Goal: Information Seeking & Learning: Learn about a topic

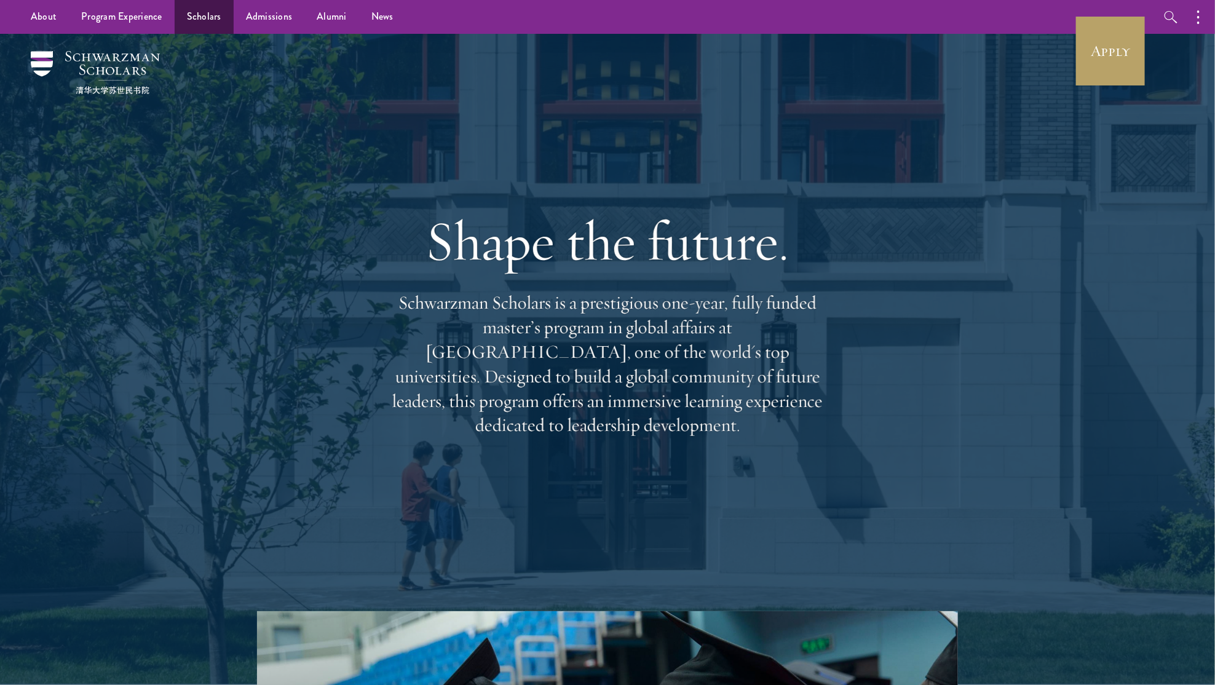
click at [213, 17] on link "Scholars" at bounding box center [204, 17] width 59 height 34
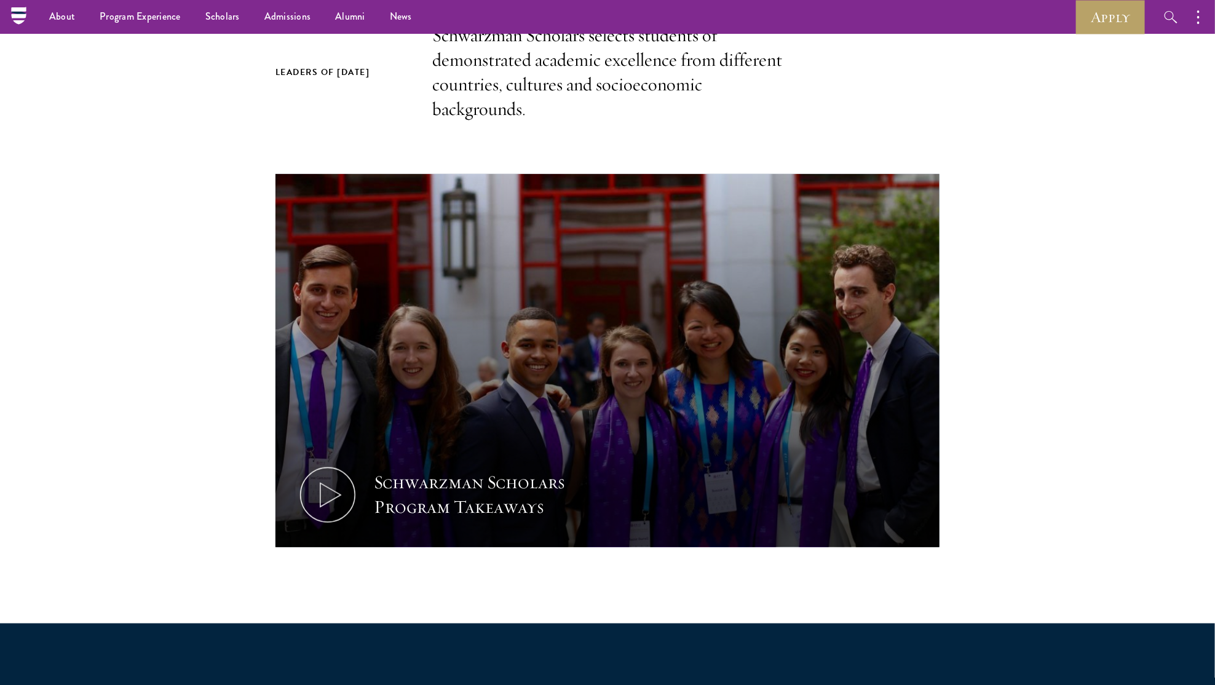
scroll to position [347, 0]
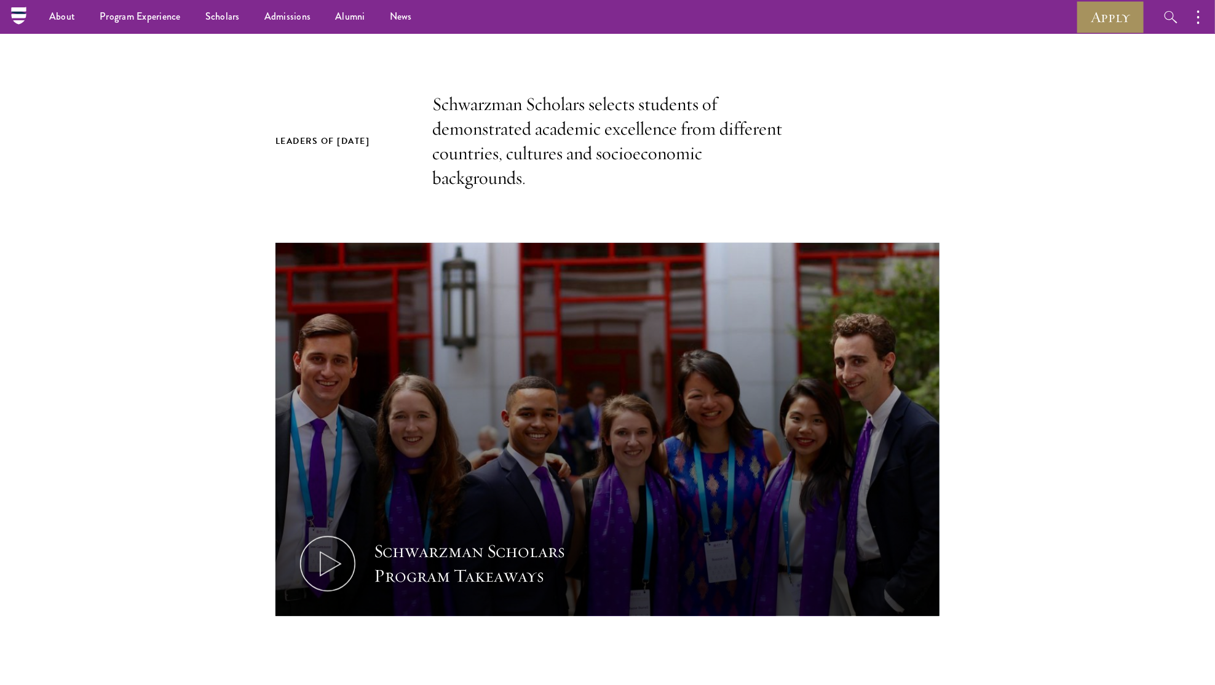
click at [1093, 15] on link "Apply" at bounding box center [1110, 17] width 69 height 34
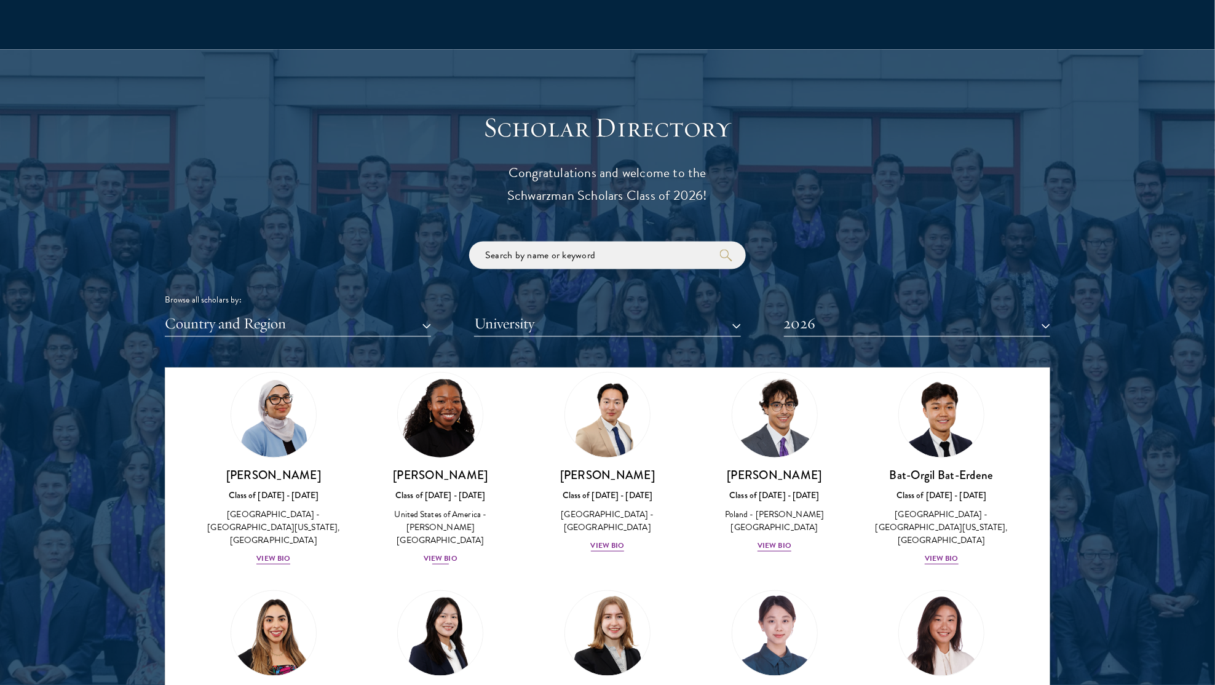
scroll to position [707, 0]
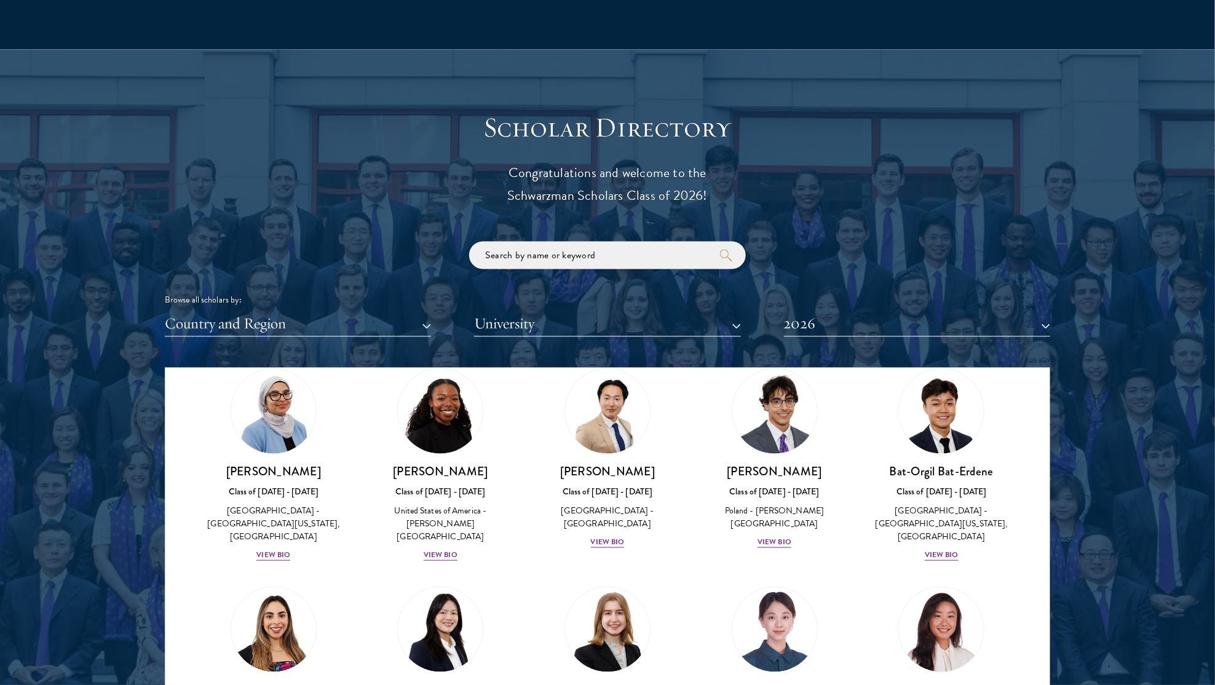
click at [897, 322] on button "2026" at bounding box center [917, 324] width 266 height 25
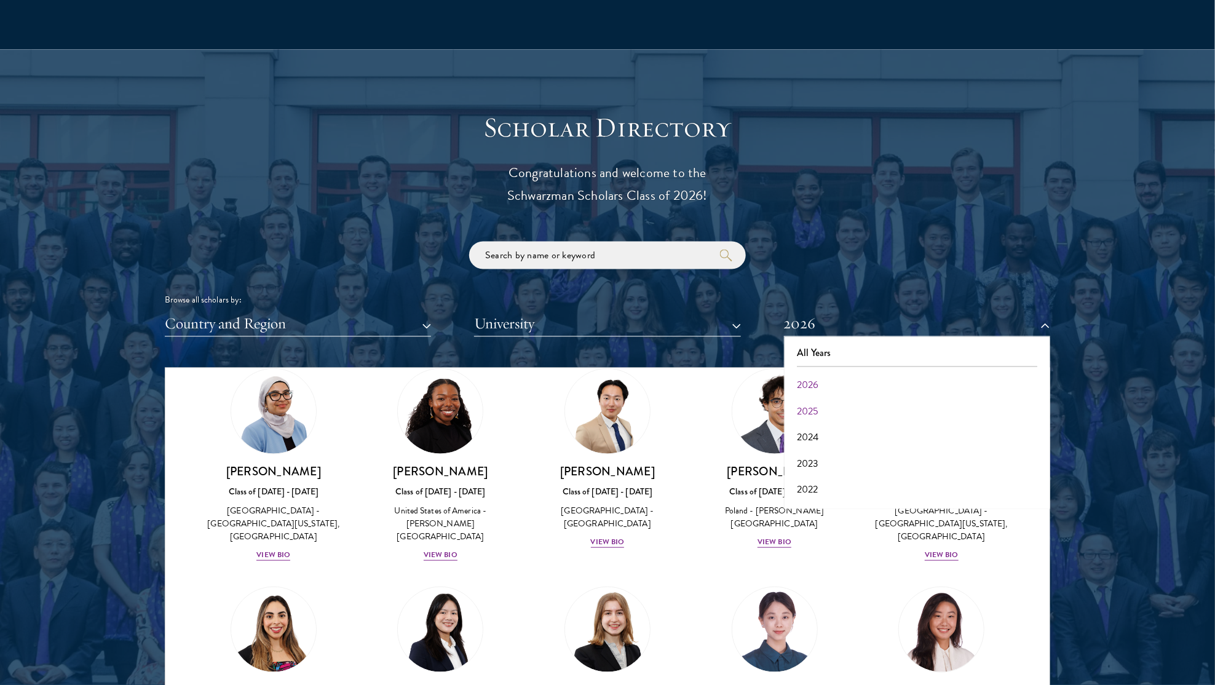
click at [857, 402] on button "2025" at bounding box center [917, 412] width 259 height 26
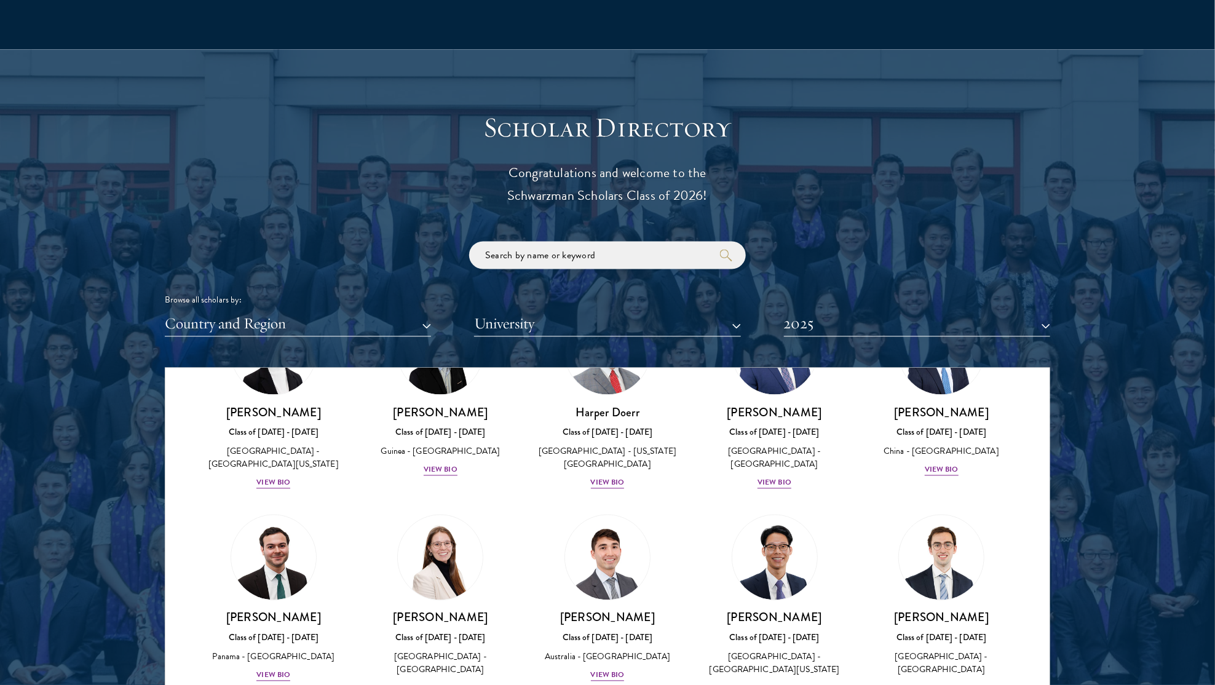
scroll to position [1231, 0]
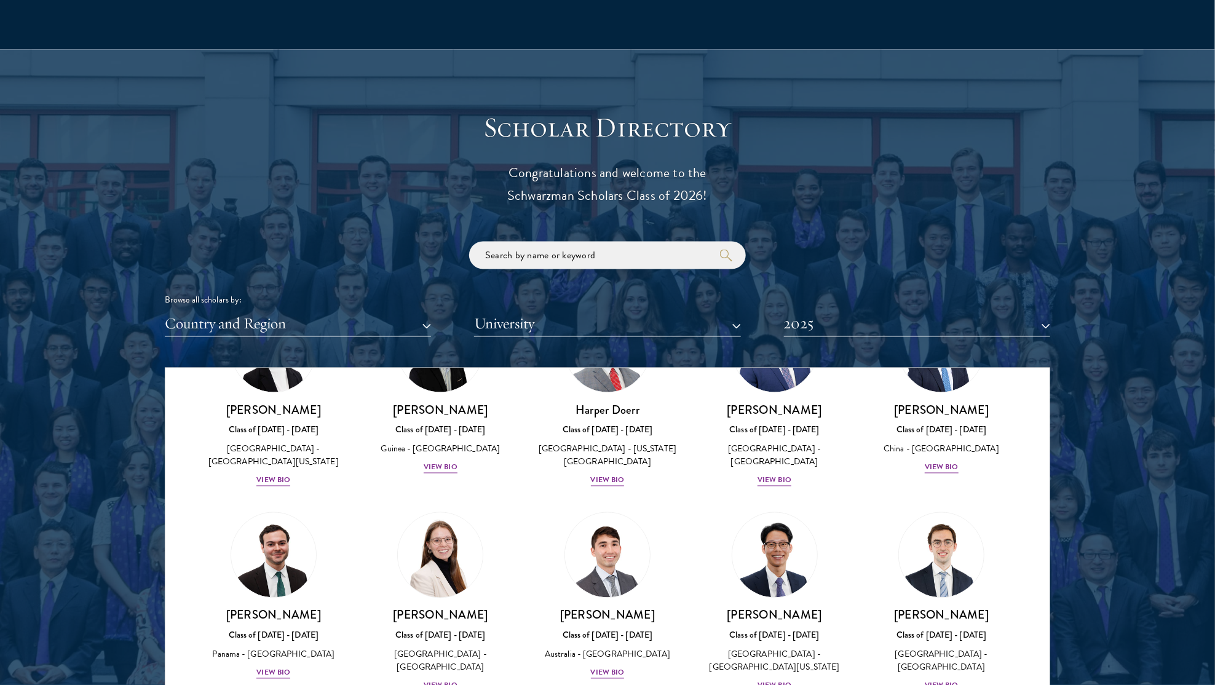
drag, startPoint x: 405, startPoint y: 515, endPoint x: 438, endPoint y: 515, distance: 33.2
click at [439, 680] on div "View Bio" at bounding box center [441, 686] width 34 height 12
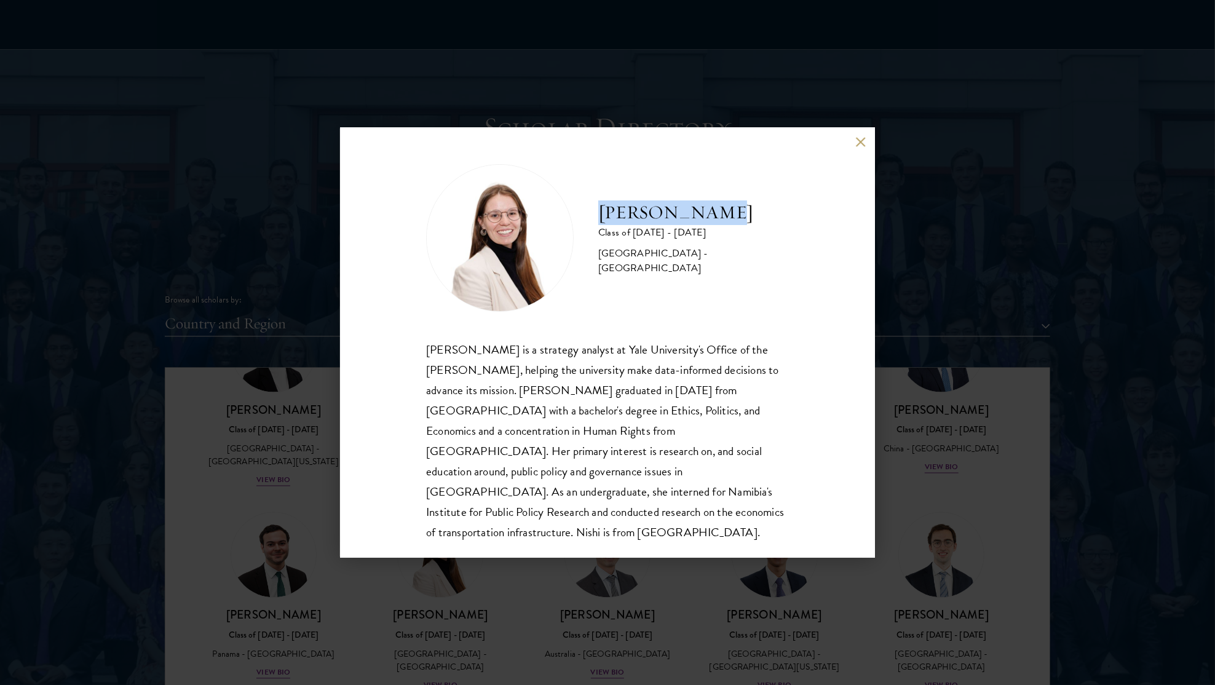
drag, startPoint x: 598, startPoint y: 216, endPoint x: 764, endPoint y: 222, distance: 166.7
click at [765, 223] on div "Nishi Felton Class of 2024 - 2025 Namibia - Yale University" at bounding box center [607, 238] width 363 height 148
copy h2 "[PERSON_NAME]"
click at [860, 138] on button at bounding box center [860, 142] width 10 height 10
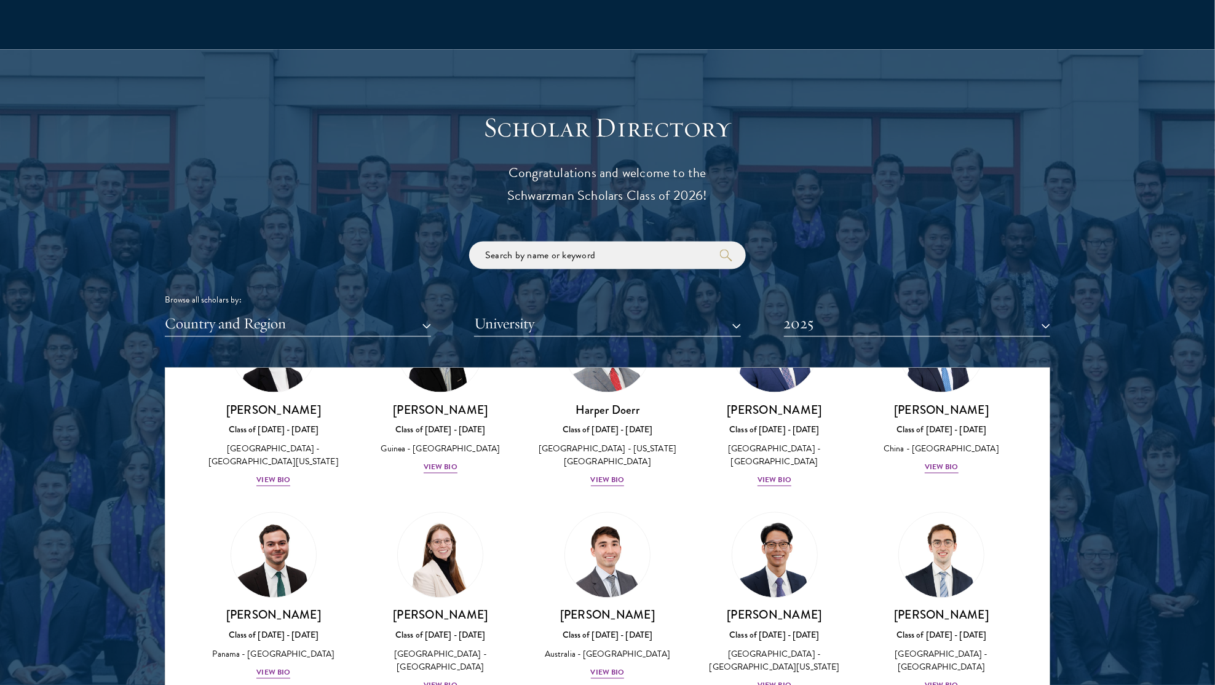
click at [895, 314] on button "2025" at bounding box center [917, 324] width 266 height 25
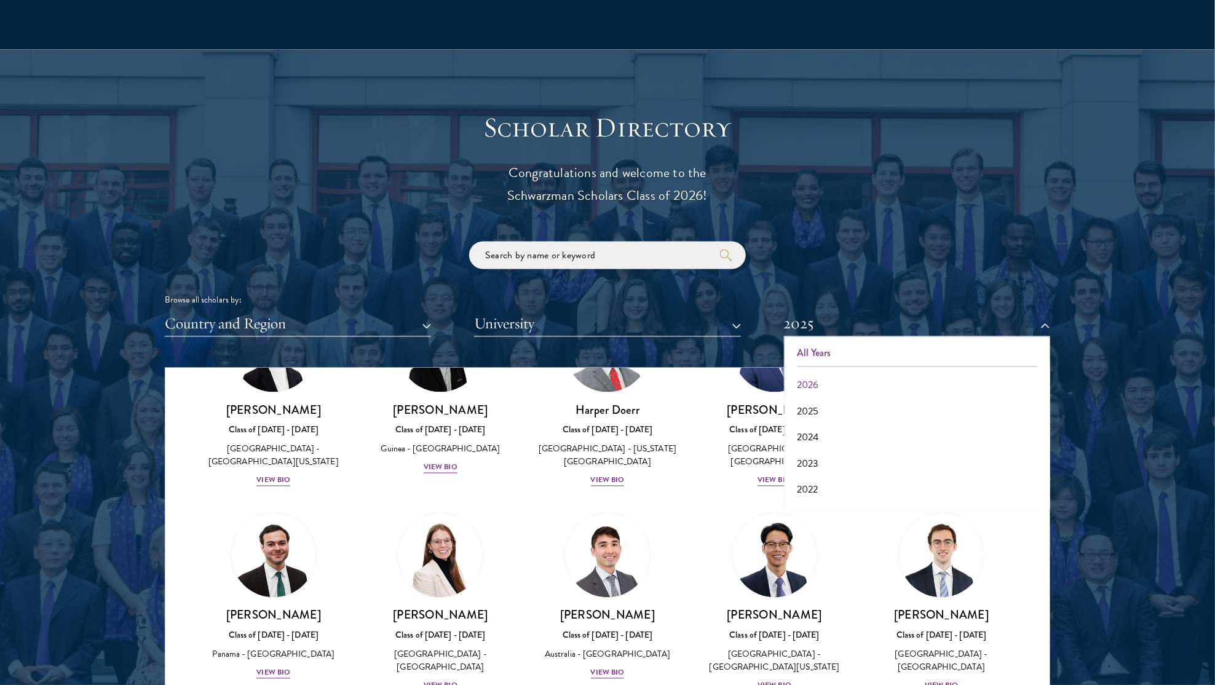
click at [887, 341] on button "All Years" at bounding box center [917, 354] width 259 height 26
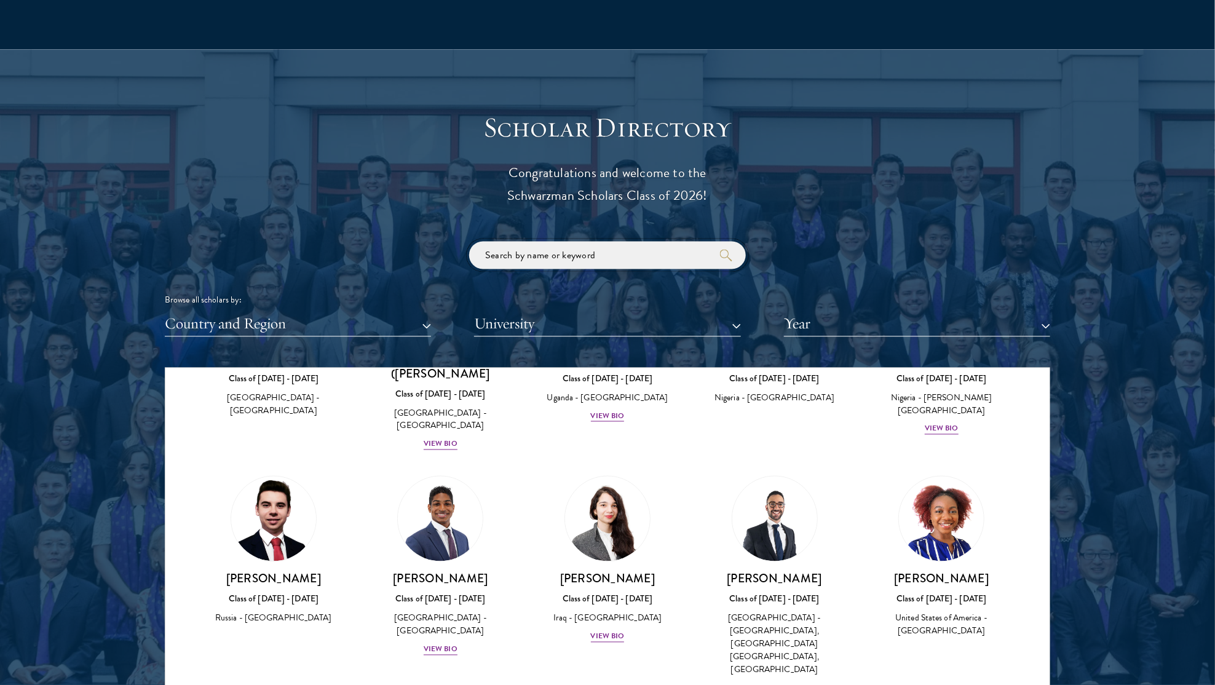
click at [625, 252] on input "search" at bounding box center [607, 256] width 277 height 28
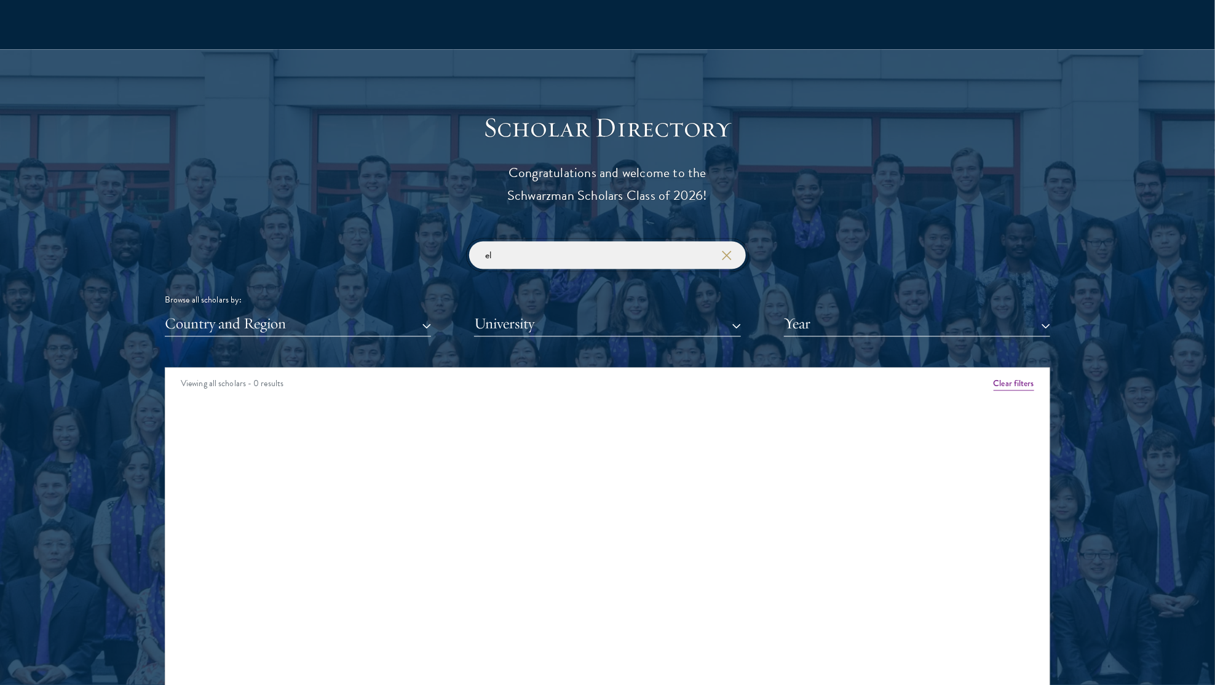
type input "e"
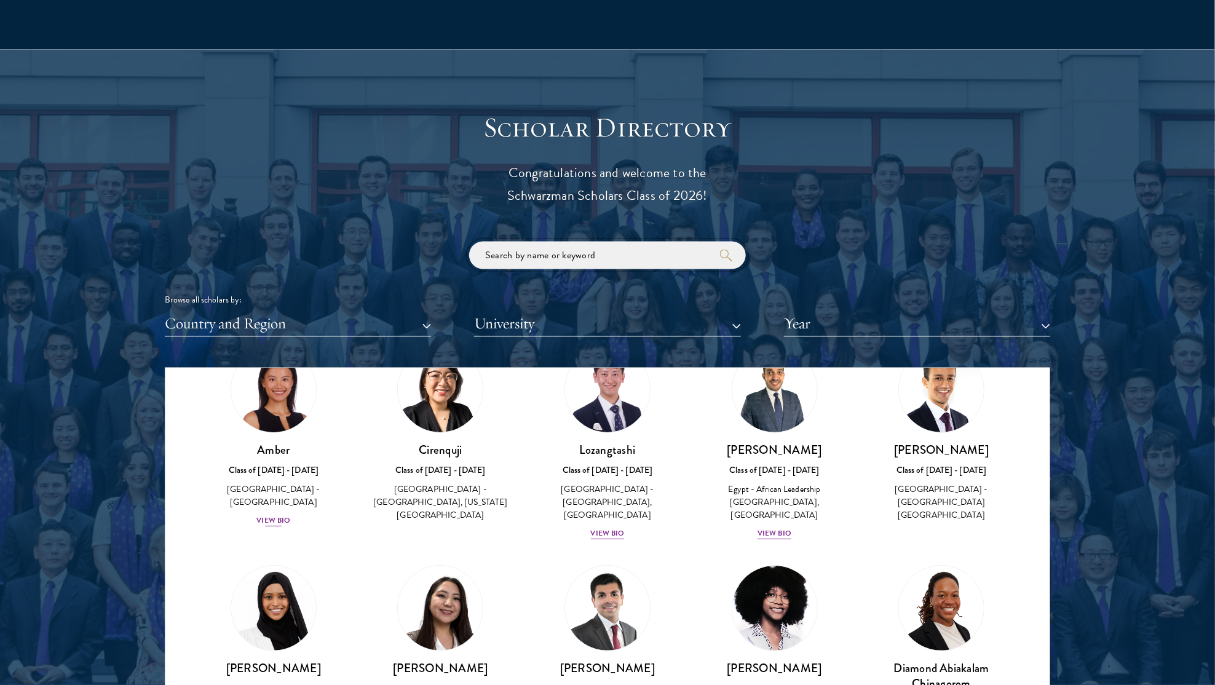
scroll to position [92, 0]
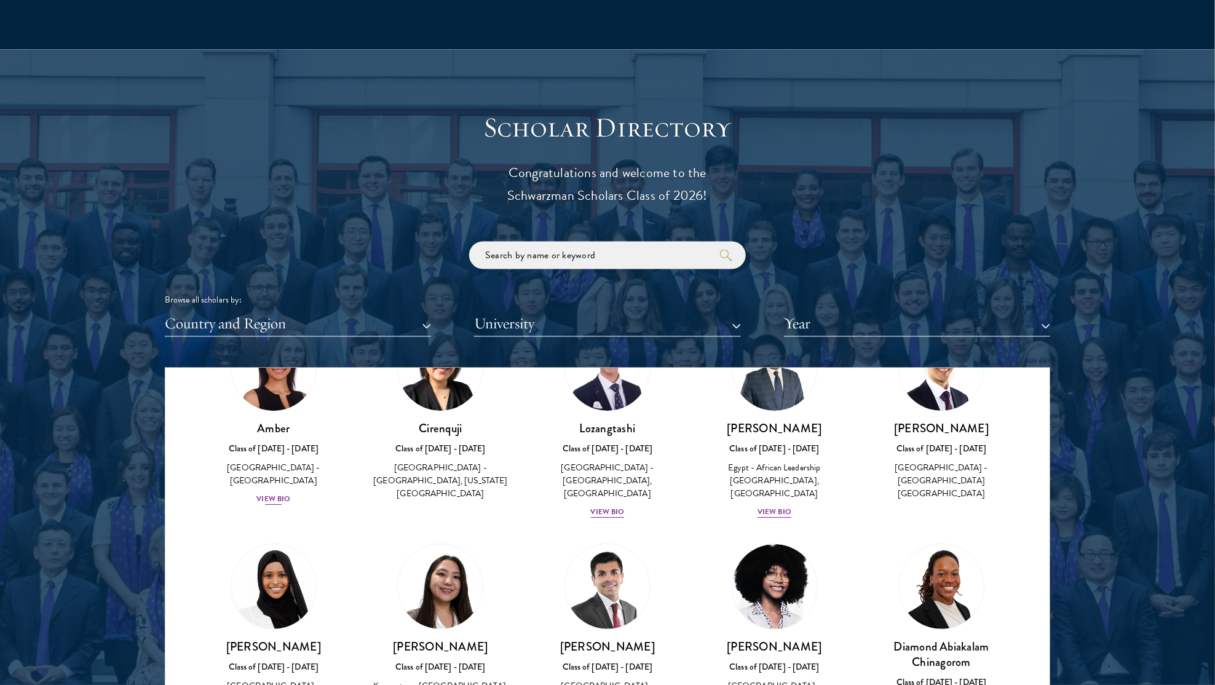
click at [274, 494] on div "View Bio" at bounding box center [273, 500] width 34 height 12
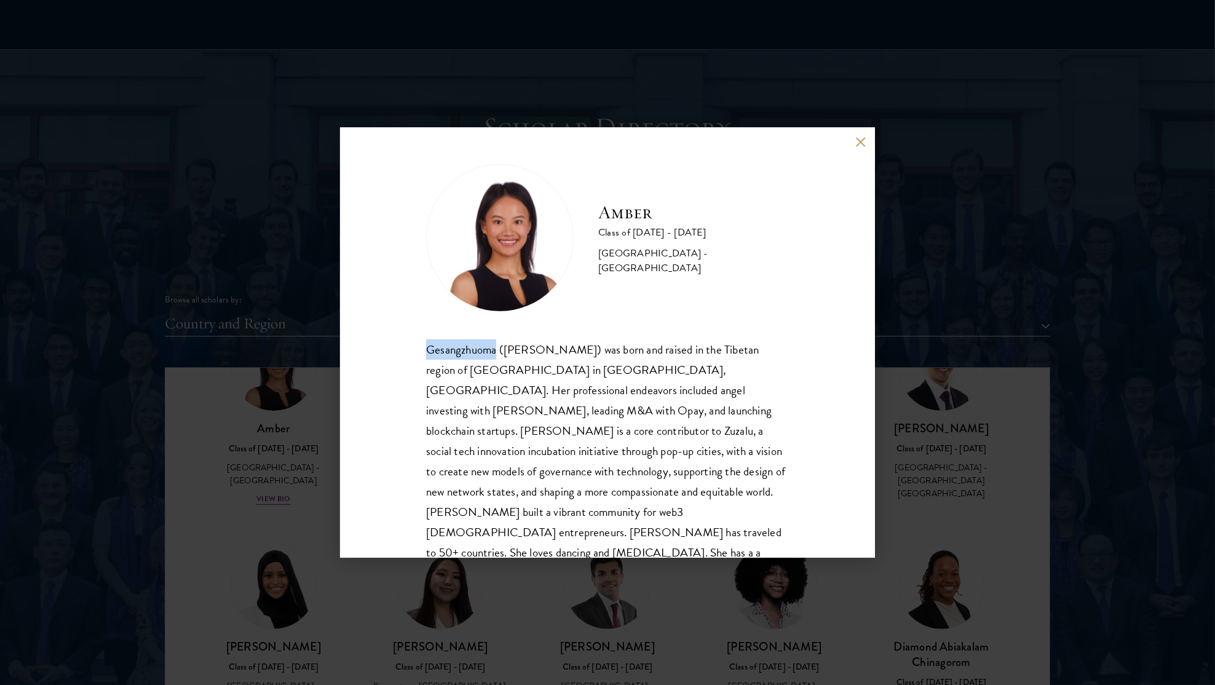
drag, startPoint x: 428, startPoint y: 351, endPoint x: 497, endPoint y: 349, distance: 68.9
click at [497, 349] on div "Gesangzhuoma (Amber) was born and raised in the Tibetan region of Shangri-La in…" at bounding box center [607, 471] width 363 height 264
copy div "Gesangzhuoma"
click at [864, 138] on button at bounding box center [860, 142] width 10 height 10
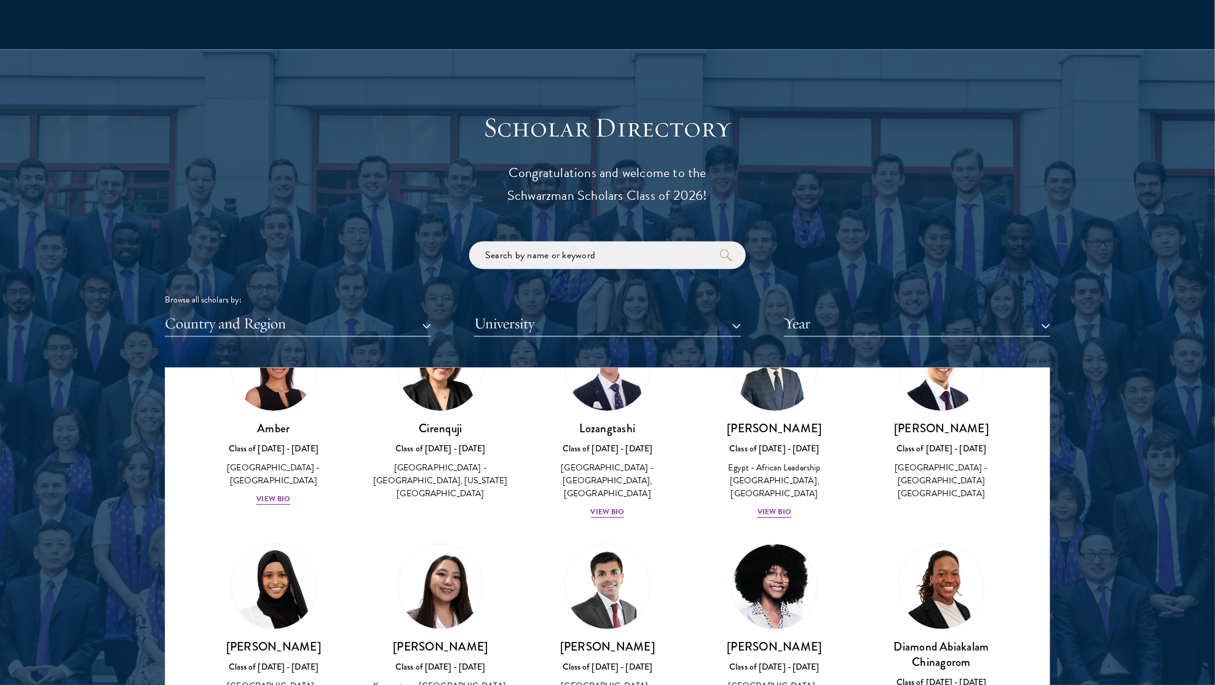
click at [942, 421] on h3 "[PERSON_NAME]" at bounding box center [941, 428] width 143 height 15
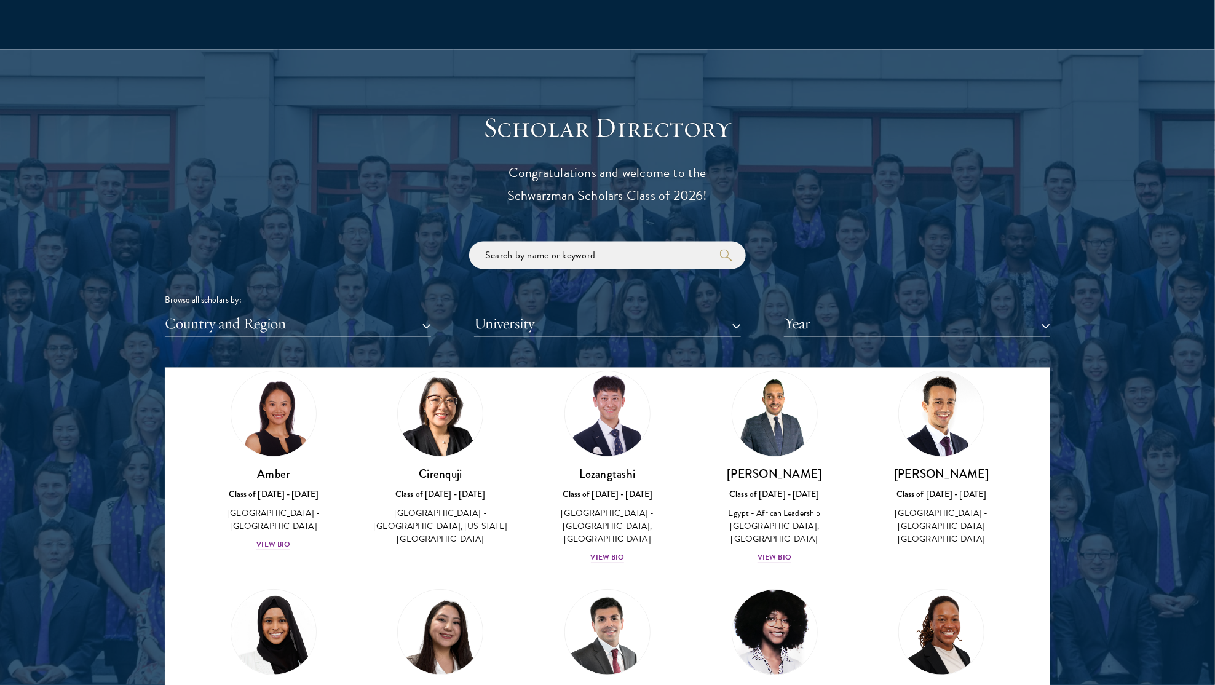
scroll to position [46, 0]
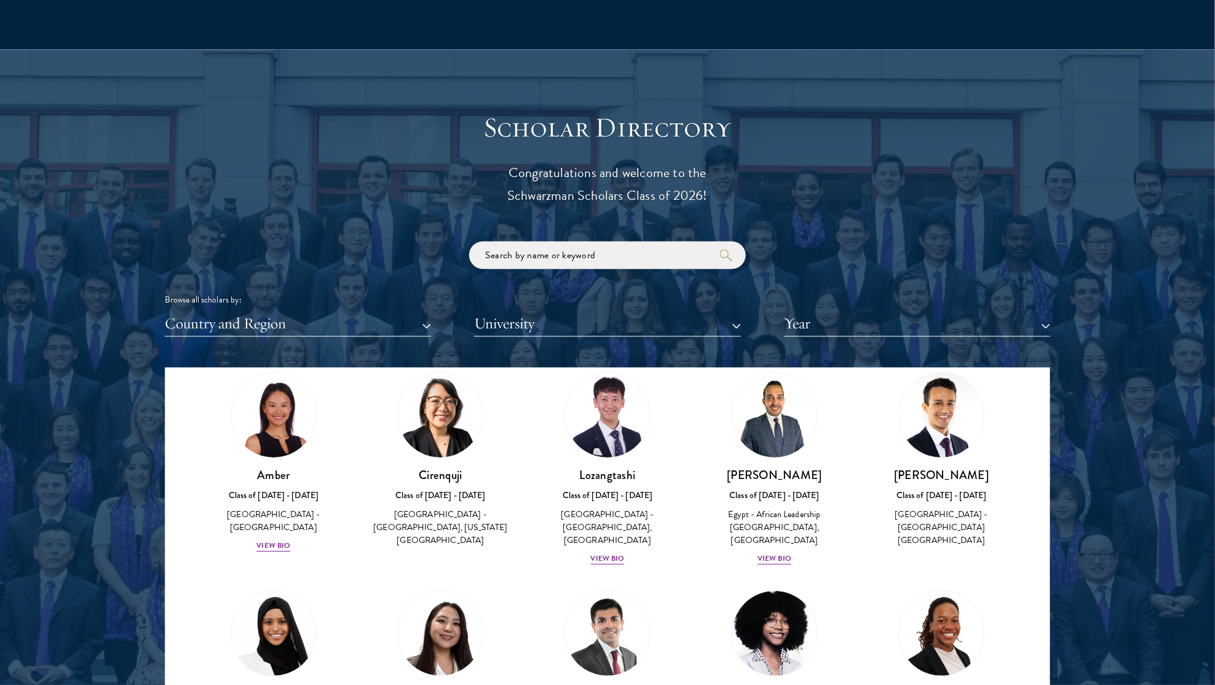
click at [938, 441] on img at bounding box center [941, 415] width 85 height 85
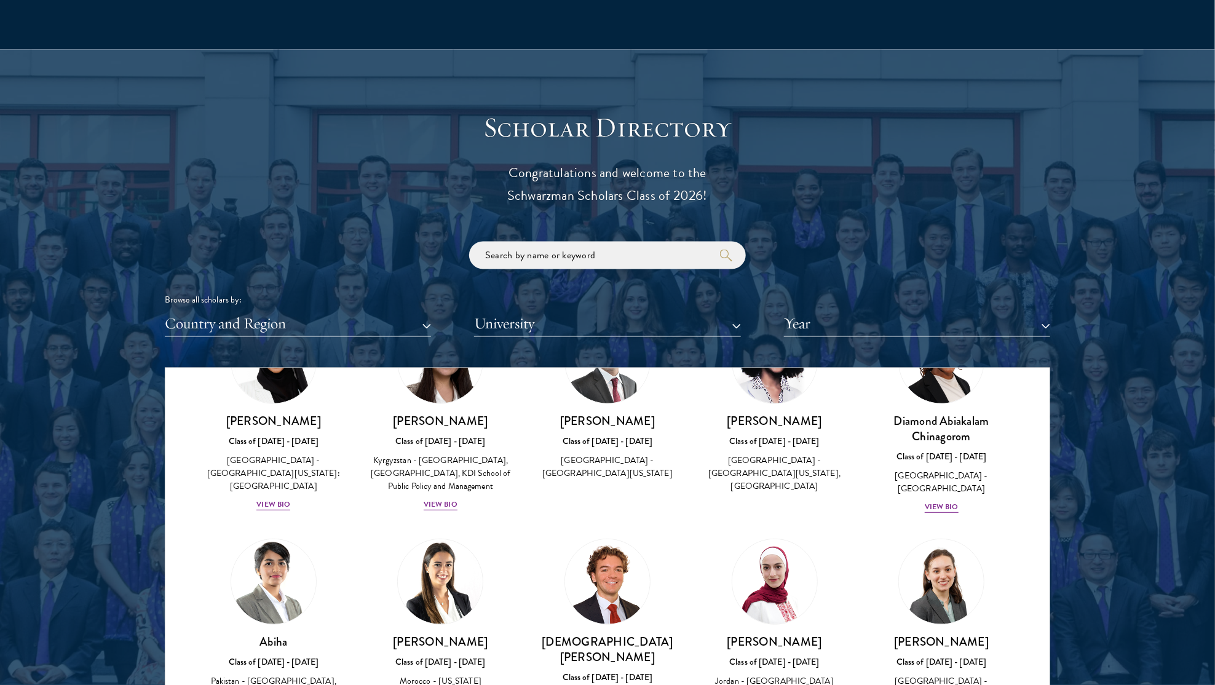
scroll to position [320, 0]
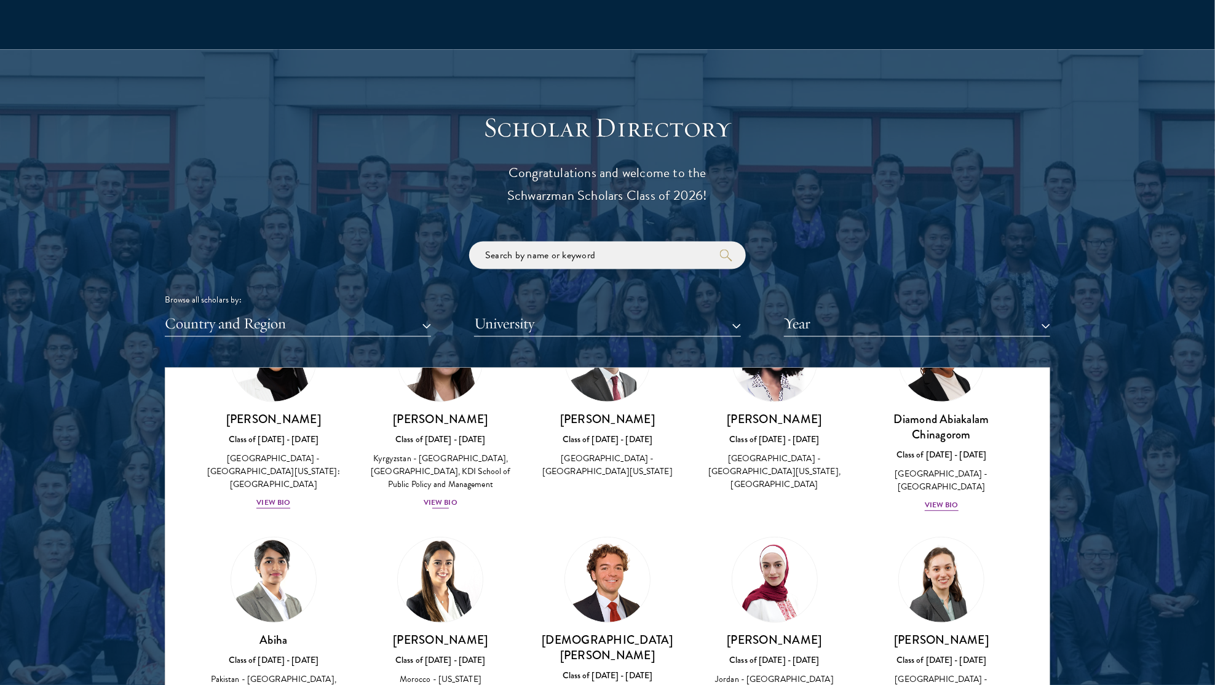
click at [444, 498] on div "View Bio" at bounding box center [441, 504] width 34 height 12
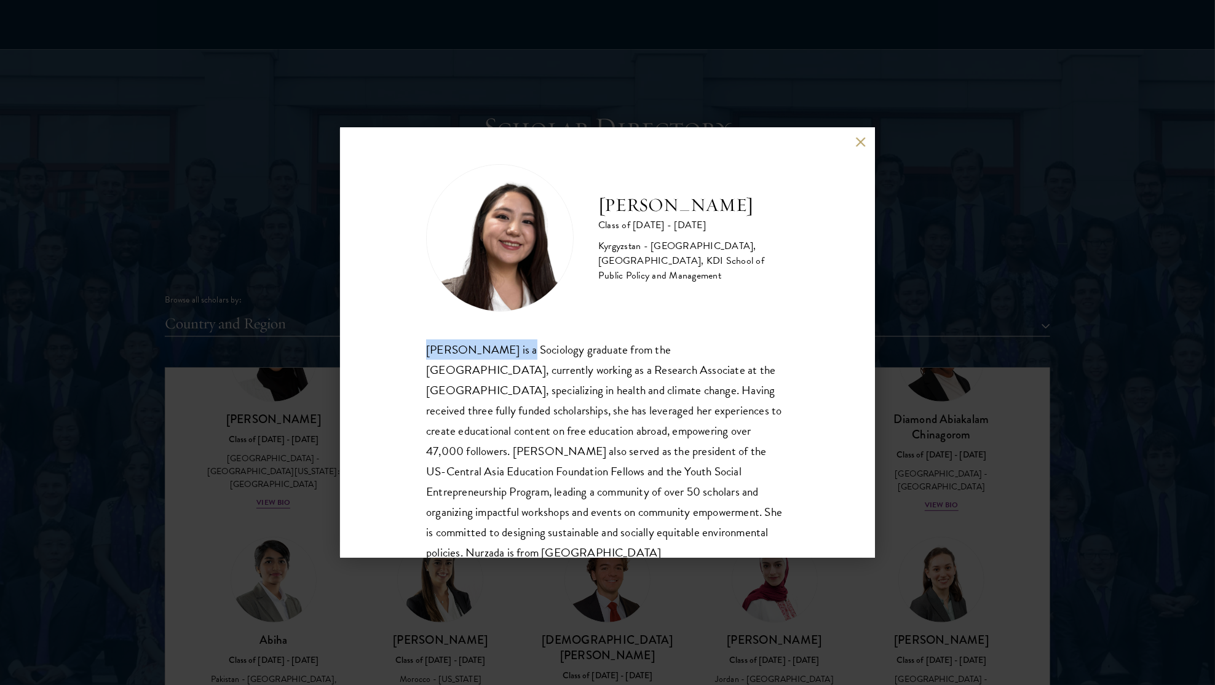
drag, startPoint x: 518, startPoint y: 351, endPoint x: 412, endPoint y: 347, distance: 105.8
click at [412, 347] on div "Nurzada Abdivalieva Class of 2025 - 2026 Kyrgyzstan - American University of Ce…" at bounding box center [607, 342] width 535 height 430
click at [507, 347] on div "Nurzada Abdivalieva is a Sociology graduate from the University of Cambridge, c…" at bounding box center [607, 451] width 363 height 224
drag, startPoint x: 518, startPoint y: 353, endPoint x: 378, endPoint y: 346, distance: 141.0
click at [378, 346] on div "Nurzada Abdivalieva Class of 2025 - 2026 Kyrgyzstan - American University of Ce…" at bounding box center [607, 342] width 535 height 430
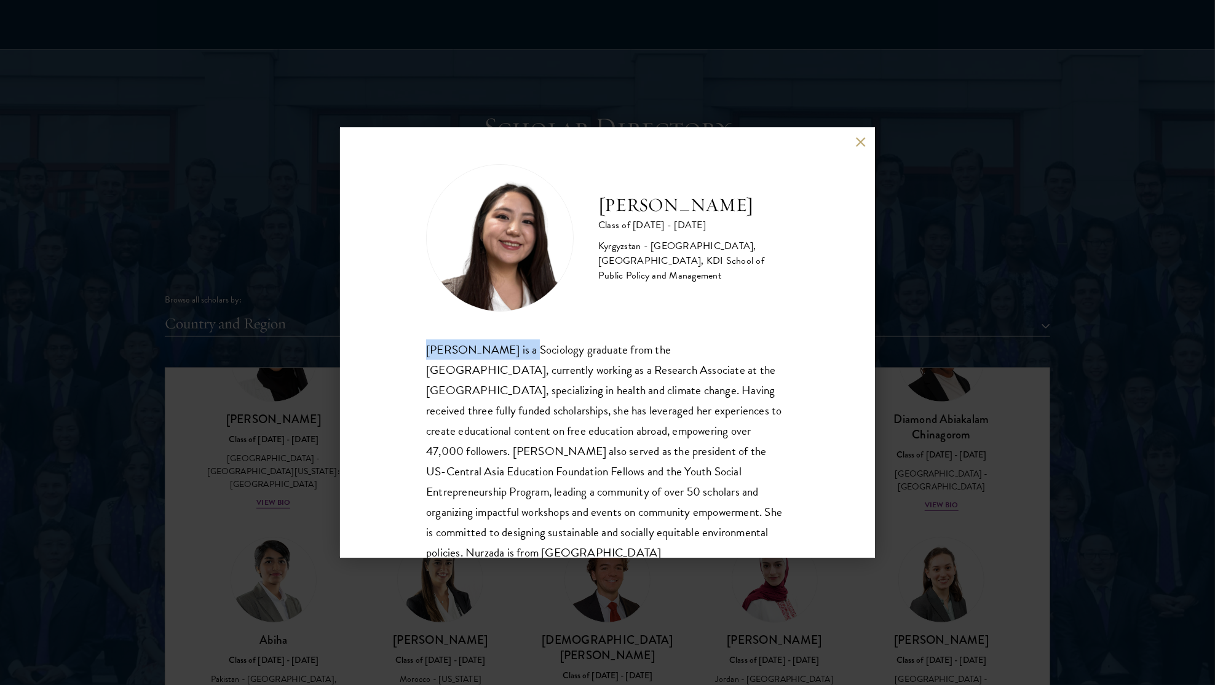
copy div "[PERSON_NAME]"
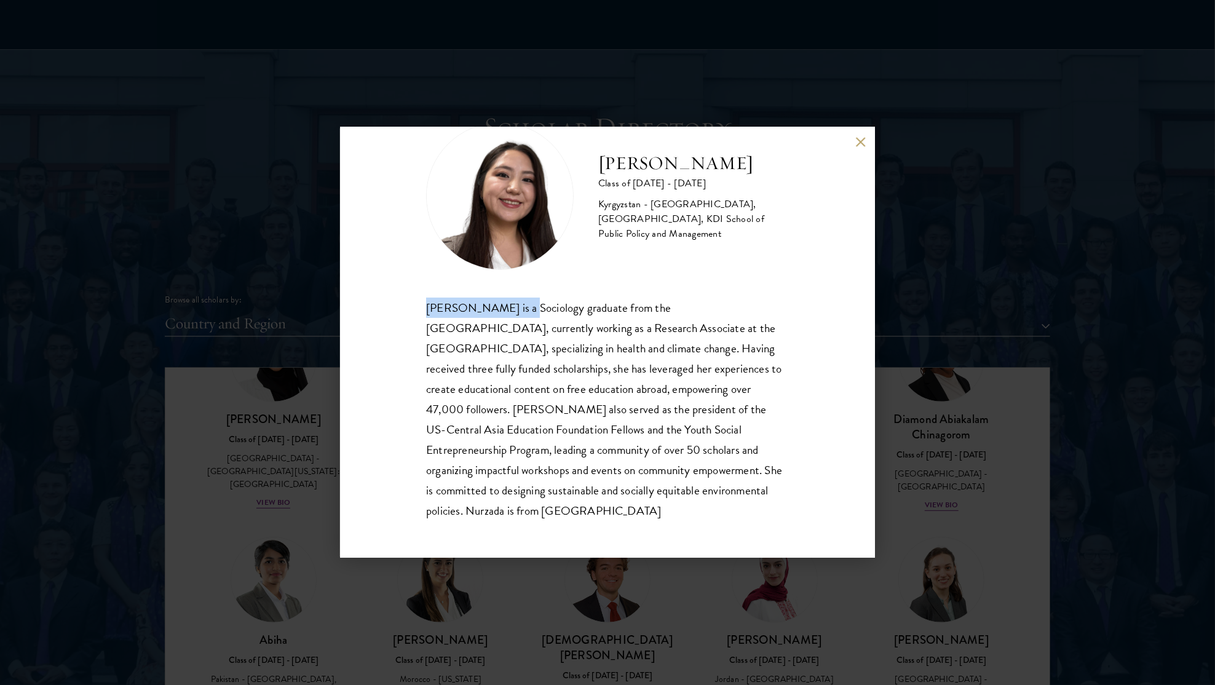
scroll to position [41, 0]
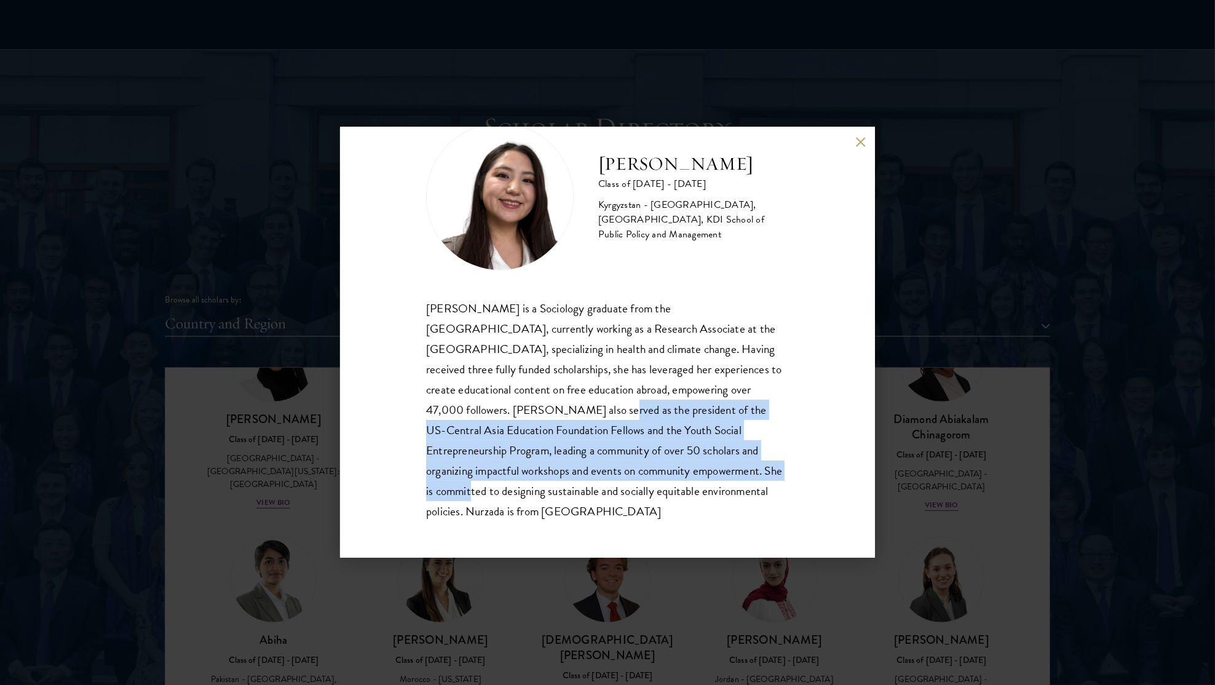
drag, startPoint x: 474, startPoint y: 410, endPoint x: 665, endPoint y: 474, distance: 201.7
click at [665, 474] on div "Nurzada Abdivalieva is a Sociology graduate from the University of Cambridge, c…" at bounding box center [607, 410] width 363 height 224
copy div "Nurzada also served as the president of the US-Central Asia Education Foundatio…"
